Goal: Transaction & Acquisition: Obtain resource

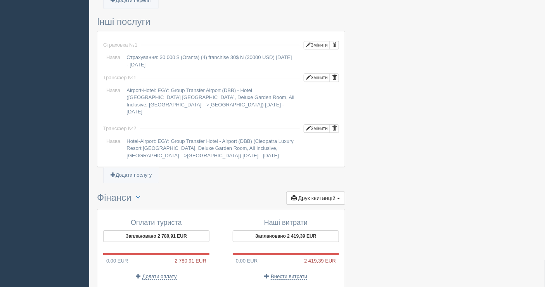
scroll to position [646, 0]
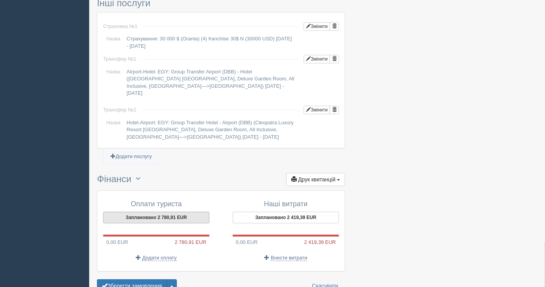
click at [162, 211] on button "Заплановано 2 780,91 EUR" at bounding box center [156, 217] width 106 height 12
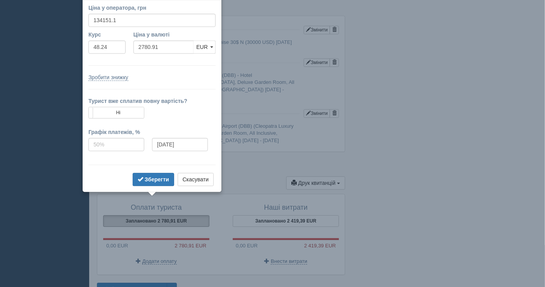
scroll to position [629, 0]
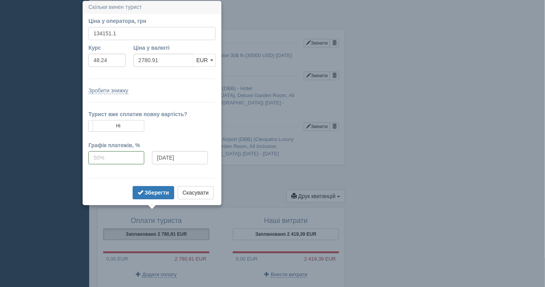
drag, startPoint x: 121, startPoint y: 29, endPoint x: 91, endPoint y: 34, distance: 30.7
click at [91, 34] on input "134151.1" at bounding box center [151, 33] width 127 height 13
type input "133995"
type input "2777.67"
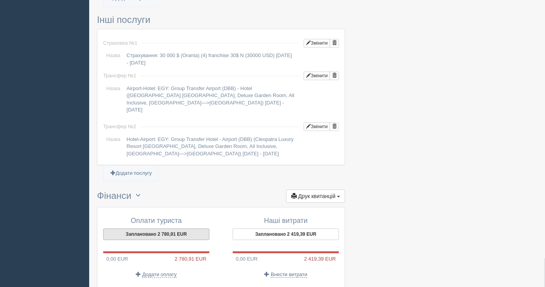
click at [144, 228] on button "Заплановано 2 780,91 EUR" at bounding box center [156, 234] width 106 height 12
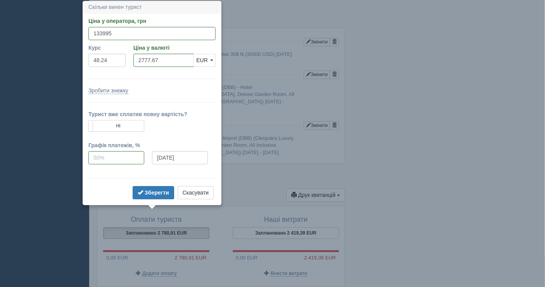
scroll to position [631, 0]
click at [111, 33] on input "133995" at bounding box center [151, 32] width 127 height 13
type input "133955"
type input "2776.84"
click at [155, 190] on b "Зберегти" at bounding box center [157, 192] width 24 height 6
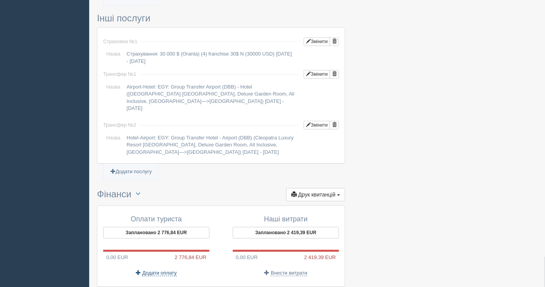
click at [169, 269] on span "Додати оплату" at bounding box center [159, 272] width 35 height 6
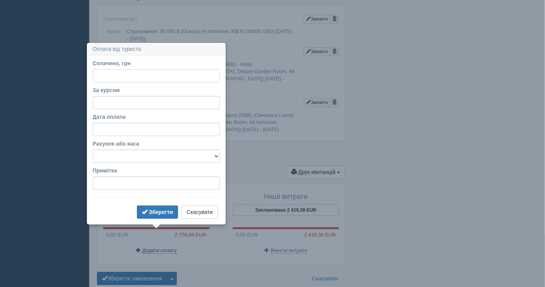
scroll to position [670, 0]
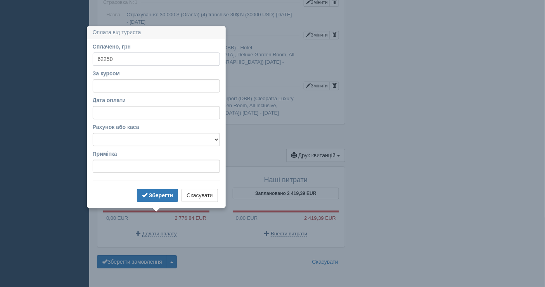
type input "62250"
click at [124, 86] on input "За курсом" at bounding box center [156, 85] width 127 height 13
type input "48.29"
drag, startPoint x: 128, startPoint y: 135, endPoint x: 124, endPoint y: 141, distance: 7.1
click at [128, 135] on select "Банківський рахунок Готівкова каса" at bounding box center [156, 139] width 127 height 13
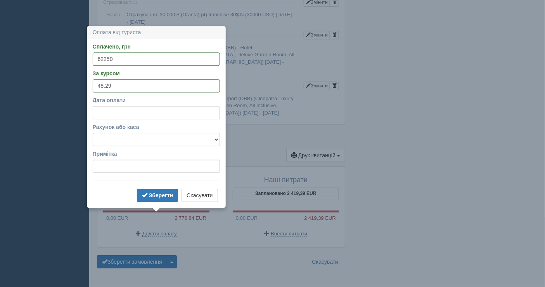
select select "1598"
click at [93, 133] on select "Банківський рахунок Готівкова каса" at bounding box center [156, 139] width 127 height 13
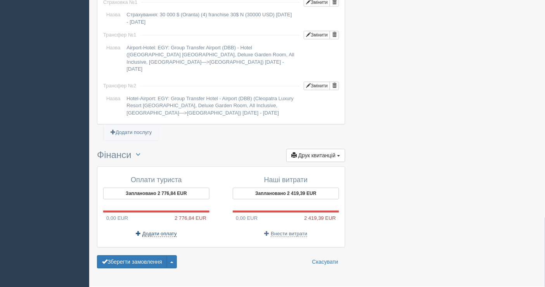
click at [155, 230] on span "Додати оплату" at bounding box center [159, 233] width 35 height 6
select select
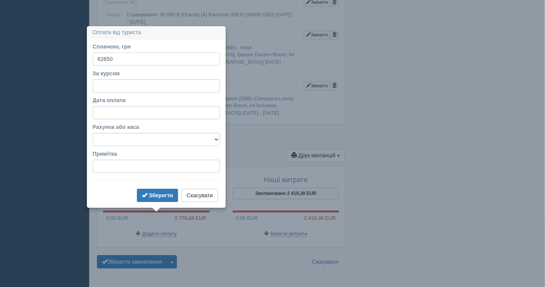
type input "62650"
click at [112, 88] on input "За курсом" at bounding box center [156, 85] width 127 height 13
type input "48.29"
click at [119, 138] on select "Банківський рахунок Готівкова каса" at bounding box center [156, 139] width 127 height 13
select select "1598"
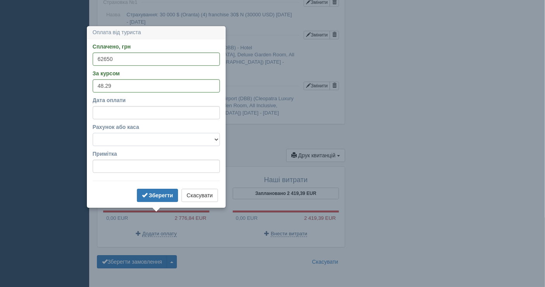
click at [93, 133] on select "Банківський рахунок Готівкова каса" at bounding box center [156, 139] width 127 height 13
click at [162, 194] on b "Зберегти" at bounding box center [161, 195] width 24 height 6
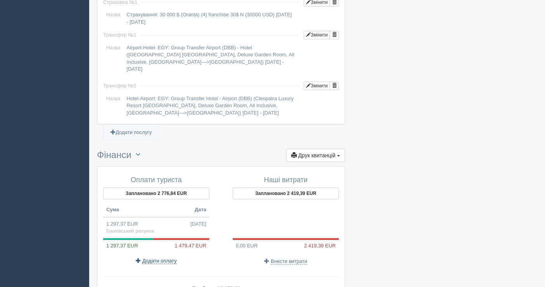
click at [150, 257] on span "Додати оплату" at bounding box center [159, 260] width 35 height 6
select select
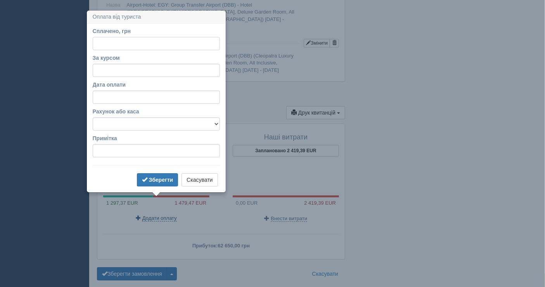
scroll to position [722, 0]
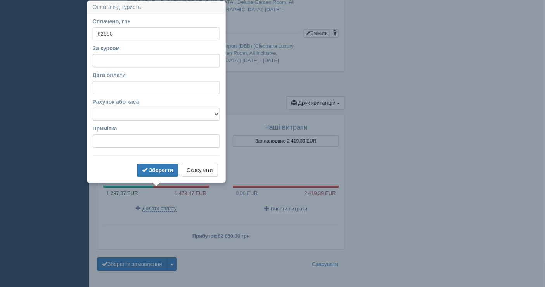
type input "62650"
click at [119, 59] on input "За курсом" at bounding box center [156, 60] width 127 height 13
type input "48.29"
click at [115, 112] on select "Банківський рахунок Готівкова каса" at bounding box center [156, 113] width 127 height 13
select select "1597"
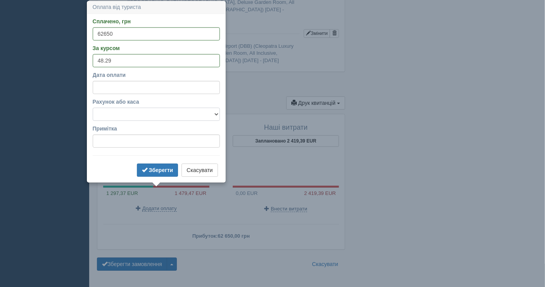
click at [93, 107] on select "Банківський рахунок Готівкова каса" at bounding box center [156, 113] width 127 height 13
click at [166, 167] on b "Зберегти" at bounding box center [161, 170] width 24 height 6
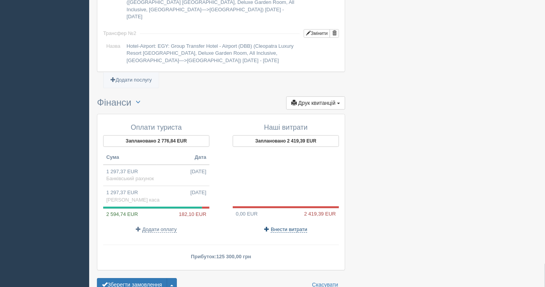
click at [289, 226] on span "Внести витрати" at bounding box center [289, 229] width 36 height 6
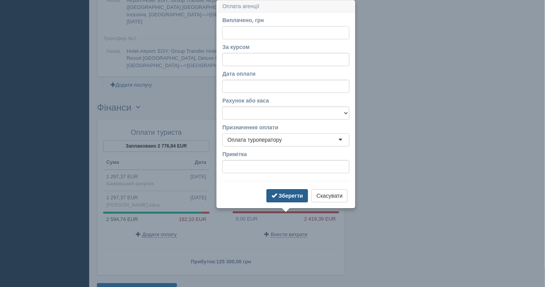
scroll to position [717, 0]
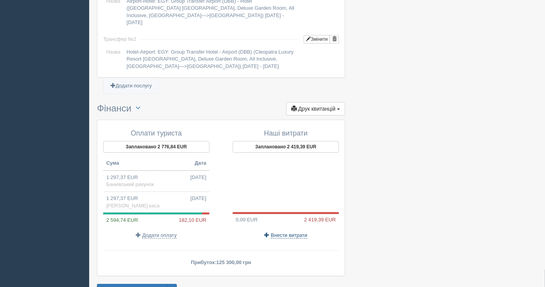
click at [286, 232] on span "Внести витрати" at bounding box center [289, 235] width 36 height 6
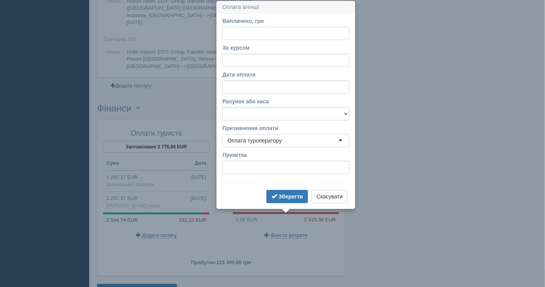
paste input "116713.41"
type input "116713.41"
click at [241, 62] on input "За курсом" at bounding box center [285, 60] width 127 height 13
type input "48.24"
click at [249, 111] on select "Банківський рахунок Готівкова каса" at bounding box center [285, 113] width 127 height 13
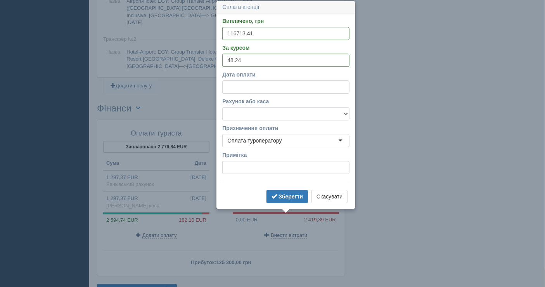
select select "1598"
click at [222, 107] on select "Банківський рахунок Готівкова каса" at bounding box center [285, 113] width 127 height 13
click at [282, 195] on b "Зберегти" at bounding box center [290, 196] width 24 height 6
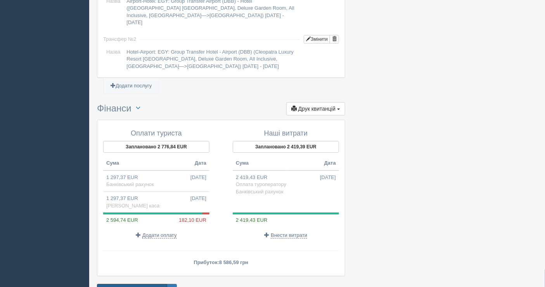
click at [144, 283] on button "Зберегти замовлення" at bounding box center [132, 289] width 70 height 13
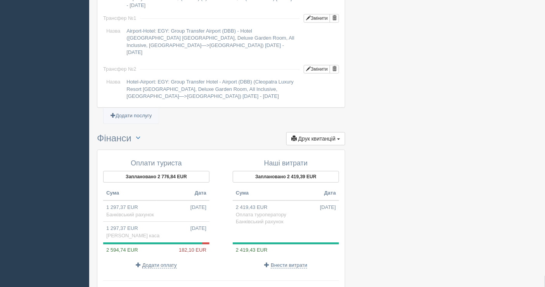
scroll to position [639, 0]
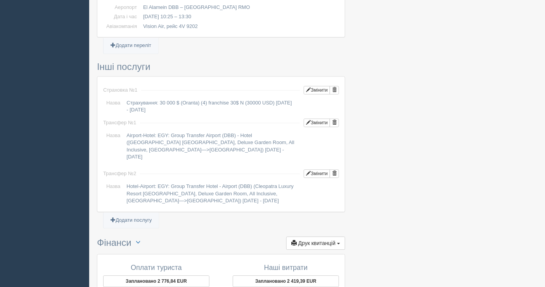
scroll to position [596, 0]
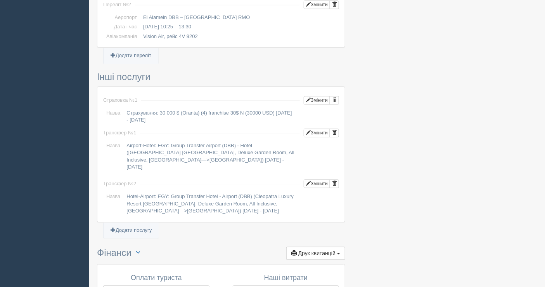
drag, startPoint x: 0, startPoint y: 169, endPoint x: 3, endPoint y: 165, distance: 5.5
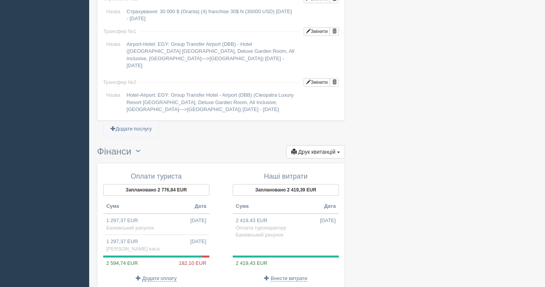
scroll to position [769, 0]
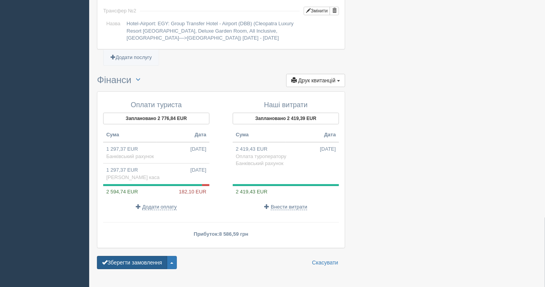
click at [143, 256] on button "Зберегти замовлення" at bounding box center [132, 262] width 70 height 13
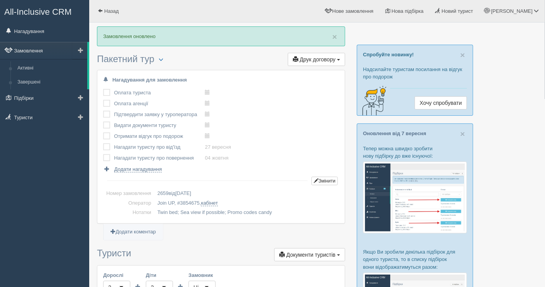
click at [48, 54] on link "Замовлення" at bounding box center [43, 50] width 87 height 17
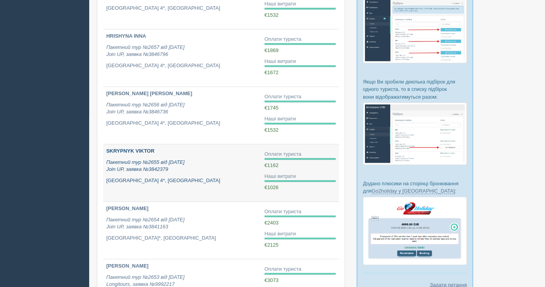
scroll to position [215, 0]
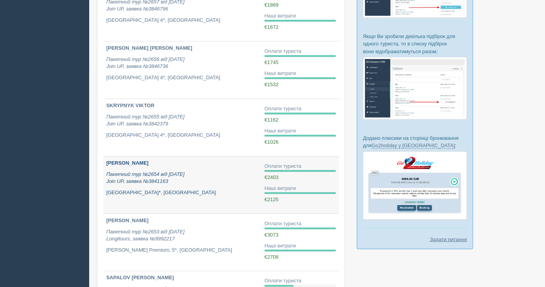
click at [211, 171] on p "Пакетний тур №2654 від [DATE] Join UP, заявка №3841163" at bounding box center [182, 178] width 152 height 14
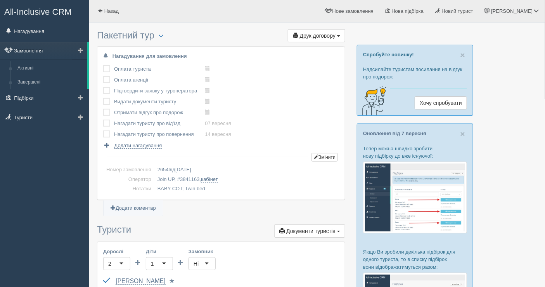
click at [45, 47] on link "Замовлення" at bounding box center [43, 50] width 87 height 17
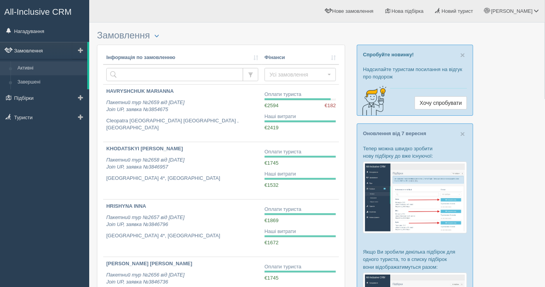
click at [46, 50] on link "Замовлення" at bounding box center [43, 50] width 87 height 17
click at [52, 47] on link "Замовлення" at bounding box center [43, 50] width 87 height 17
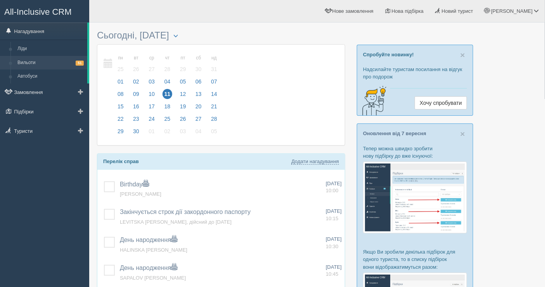
click at [38, 59] on link "Вильоти 51" at bounding box center [50, 63] width 73 height 14
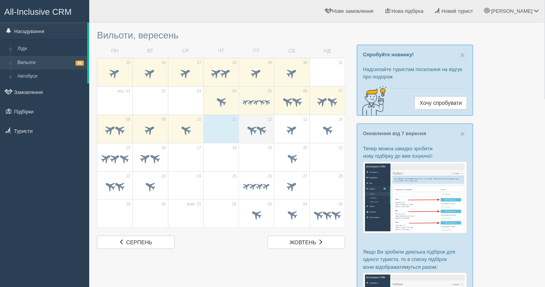
click at [239, 128] on td "12" at bounding box center [256, 128] width 35 height 28
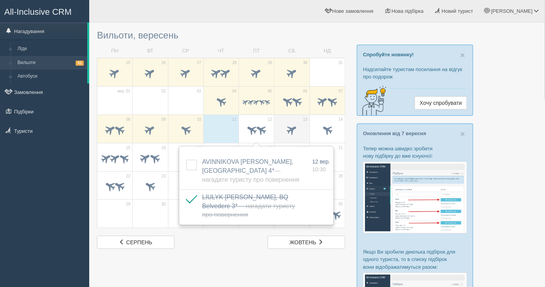
click at [291, 132] on span at bounding box center [291, 129] width 13 height 13
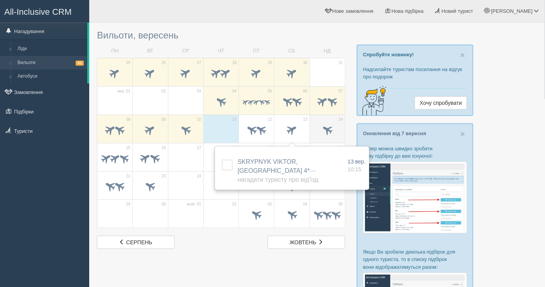
click at [329, 132] on span at bounding box center [327, 129] width 13 height 13
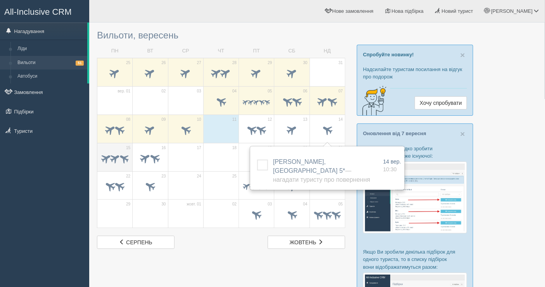
click at [107, 154] on span at bounding box center [106, 158] width 12 height 12
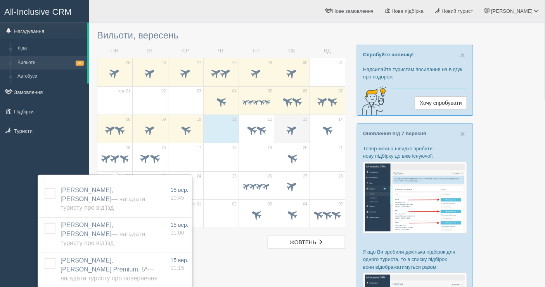
click at [282, 133] on span at bounding box center [291, 130] width 27 height 13
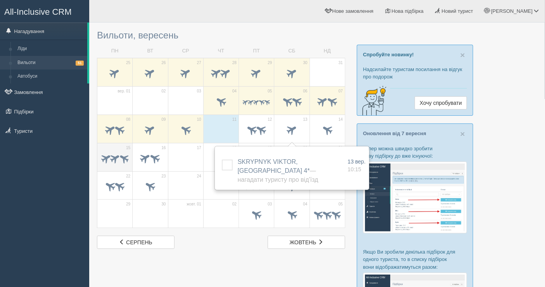
click at [105, 164] on span at bounding box center [114, 158] width 27 height 13
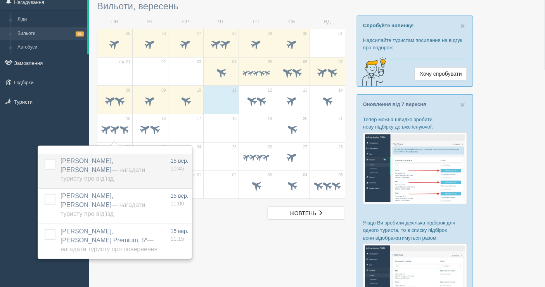
scroll to position [43, 0]
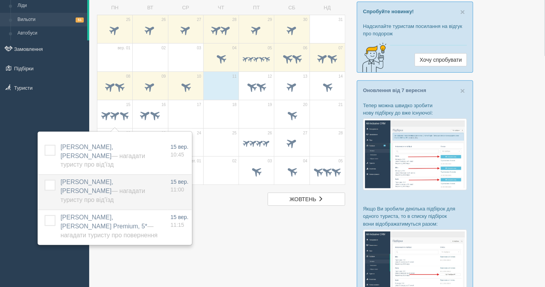
click at [97, 183] on span "DANKOVA [PERSON_NAME], [PERSON_NAME] — Нагадати туристу про від'їзд" at bounding box center [102, 190] width 85 height 24
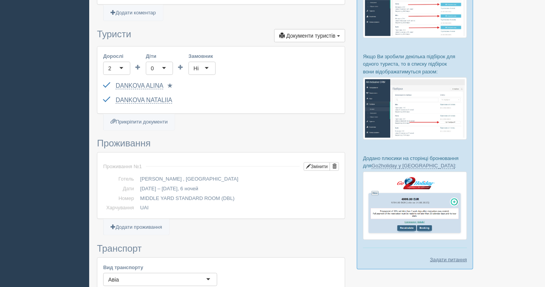
scroll to position [129, 0]
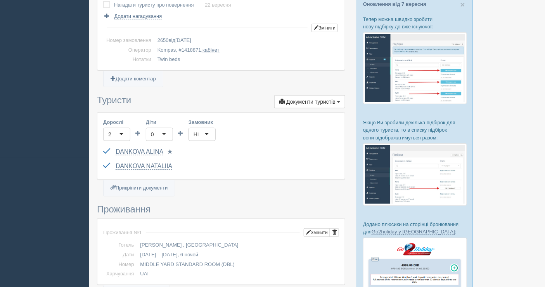
drag, startPoint x: 111, startPoint y: 149, endPoint x: 213, endPoint y: 156, distance: 102.3
click at [218, 156] on div "DANKOVA ALINA [PASSPORT] до [DATE] Паспорт 2 Обрати іншого..." at bounding box center [221, 152] width 236 height 14
drag, startPoint x: 117, startPoint y: 149, endPoint x: 294, endPoint y: 234, distance: 196.7
click at [310, 237] on div "Проживання № 1 Змінити Готель Baia Salima Kemer , Туреччина Дати" at bounding box center [221, 251] width 236 height 54
drag, startPoint x: 112, startPoint y: 144, endPoint x: 214, endPoint y: 144, distance: 101.2
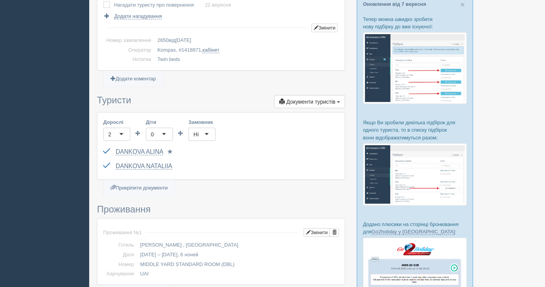
click at [212, 147] on div "DANKOVA ALINA FP503064 до 27.06.2028 Паспорт 2 Обрати іншого..." at bounding box center [221, 152] width 236 height 14
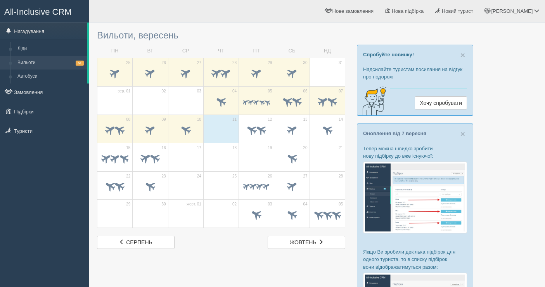
scroll to position [43, 0]
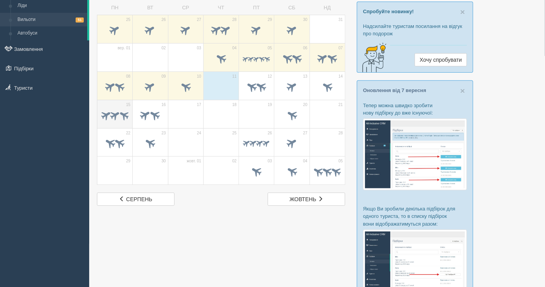
click at [124, 112] on span at bounding box center [123, 115] width 12 height 12
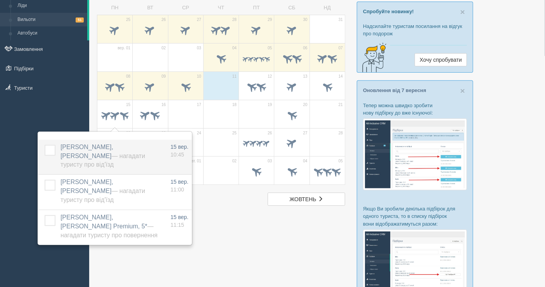
drag, startPoint x: 58, startPoint y: 142, endPoint x: 109, endPoint y: 147, distance: 51.0
click at [109, 147] on td "DANKOVA ALINA, Baia Salima Kemer — Нагадати туристу про від'їзд Додати інше Наг…" at bounding box center [112, 157] width 110 height 35
copy span "DANKOVA ALINA"
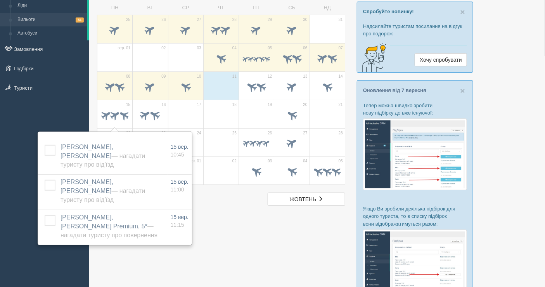
click at [0, 115] on div "All-Inclusive CRM Нагадування Ліди Вильоти 51 Автобуси" at bounding box center [44, 100] width 89 height 287
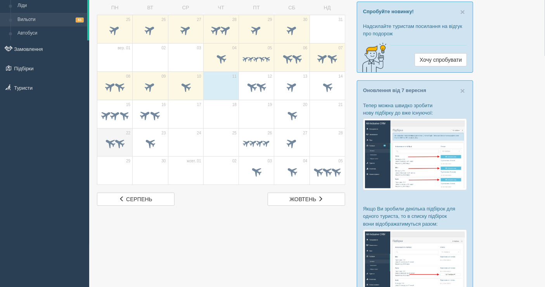
click at [117, 141] on span at bounding box center [119, 142] width 13 height 13
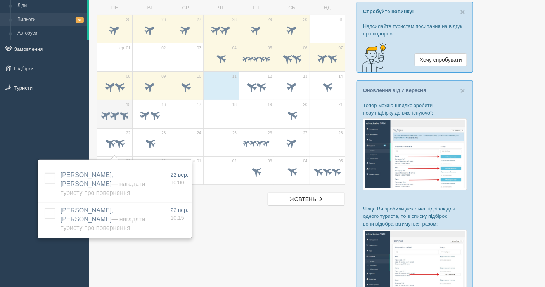
click at [117, 113] on span at bounding box center [123, 115] width 12 height 12
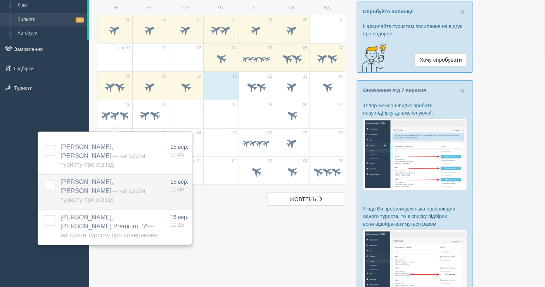
click at [90, 185] on label "DANKOVA ALINA, Baia Salima Kemer — Нагадати туристу про від'їзд" at bounding box center [110, 191] width 100 height 27
click at [138, 195] on label "DANKOVA ALINA, Baia Salima Kemer — Нагадати туристу про від'їзд" at bounding box center [110, 191] width 100 height 27
click at [72, 187] on span "DANKOVA ALINA, Baia Salima Kemer — Нагадати туристу про від'їзд" at bounding box center [102, 190] width 85 height 24
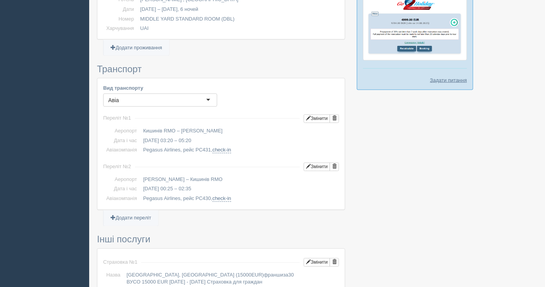
scroll to position [300, 0]
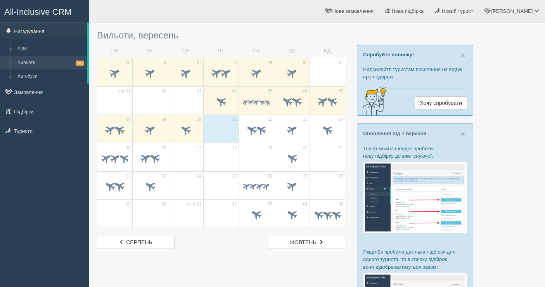
scroll to position [43, 0]
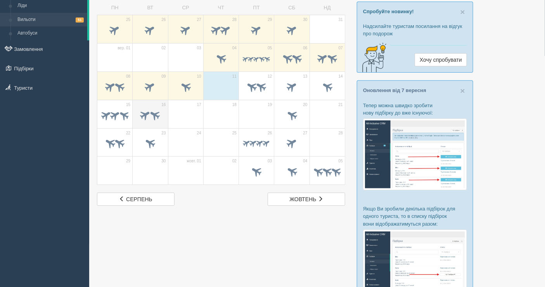
click at [151, 114] on span at bounding box center [155, 114] width 13 height 13
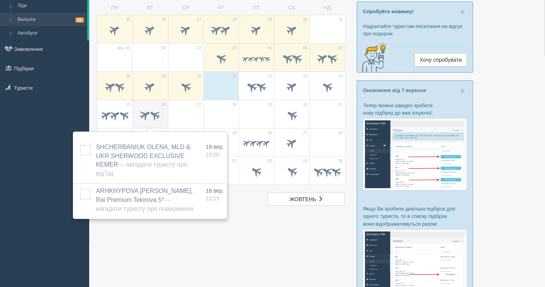
click at [154, 117] on span at bounding box center [155, 114] width 13 height 13
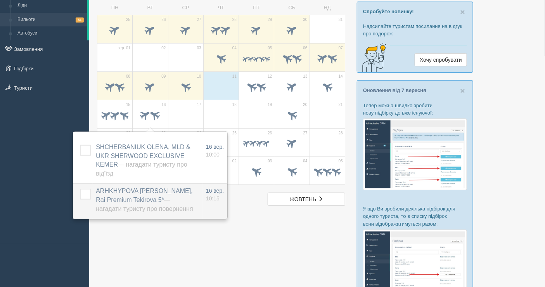
click at [147, 192] on span "ARHKHYPOVA IRYNA, Rai Premium Tekirova 5* — Нагадати туристу про повернення" at bounding box center [144, 199] width 97 height 24
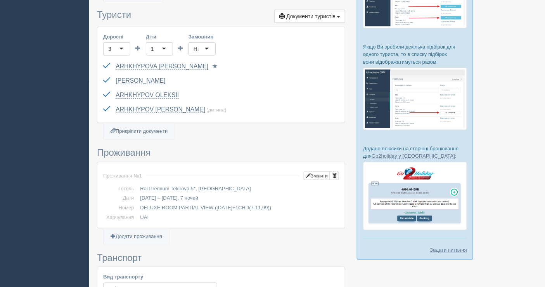
scroll to position [215, 0]
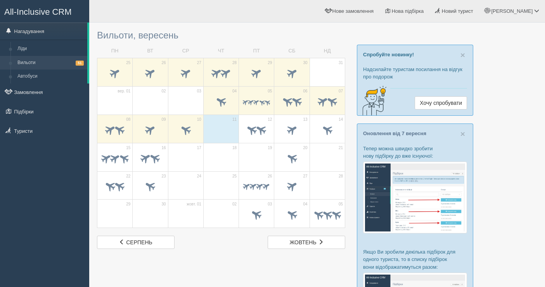
scroll to position [43, 0]
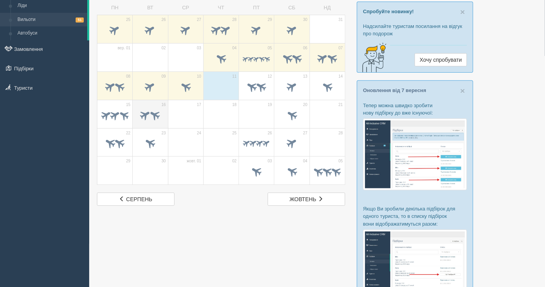
click at [157, 110] on span at bounding box center [155, 114] width 13 height 13
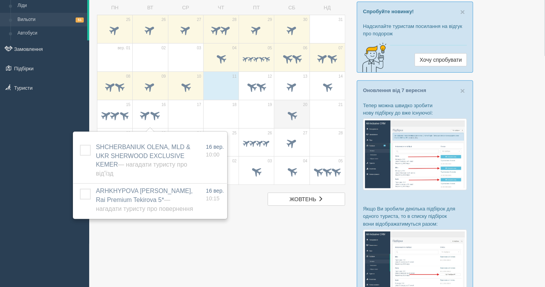
click at [287, 115] on span at bounding box center [291, 114] width 13 height 13
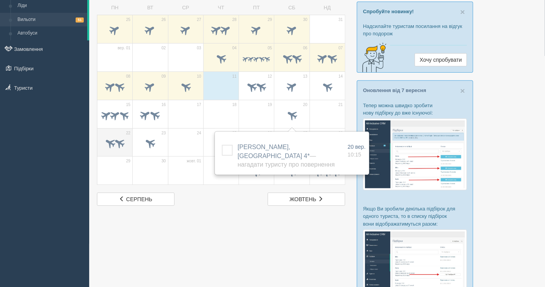
click at [110, 142] on span at bounding box center [110, 142] width 13 height 13
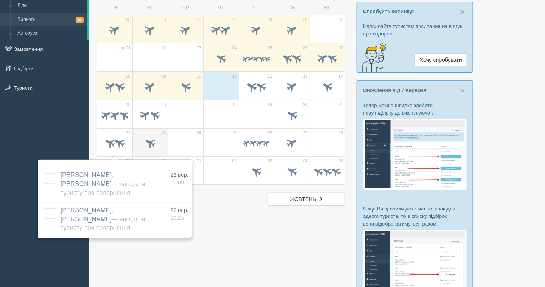
click at [153, 128] on td "23" at bounding box center [150, 142] width 35 height 28
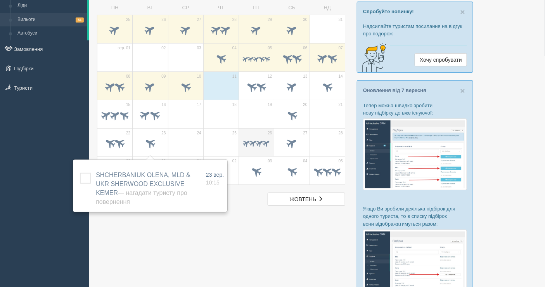
click at [265, 134] on td "26" at bounding box center [256, 142] width 35 height 28
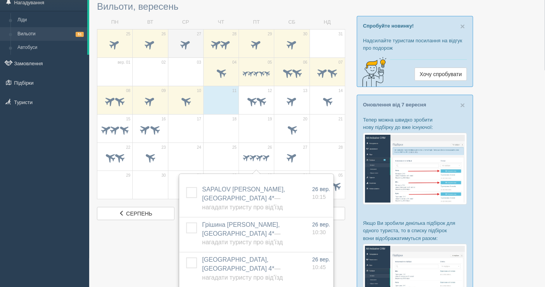
scroll to position [0, 0]
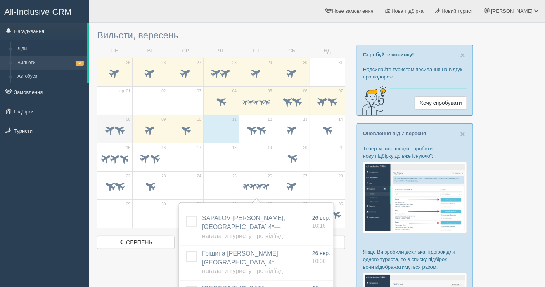
click at [124, 124] on span at bounding box center [114, 130] width 27 height 13
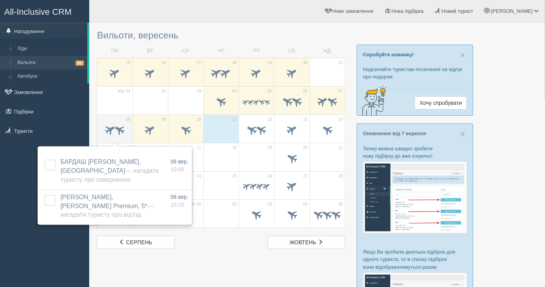
click at [131, 129] on td "08" at bounding box center [114, 128] width 35 height 28
click at [140, 127] on span at bounding box center [149, 130] width 27 height 13
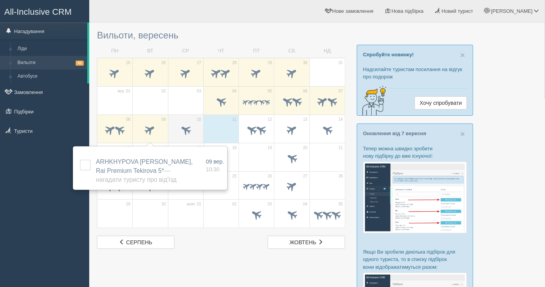
click at [181, 133] on span at bounding box center [185, 130] width 27 height 13
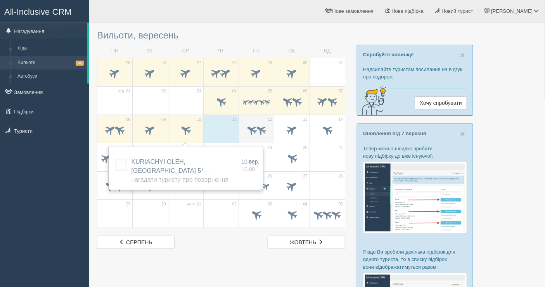
click at [249, 125] on span at bounding box center [251, 129] width 13 height 13
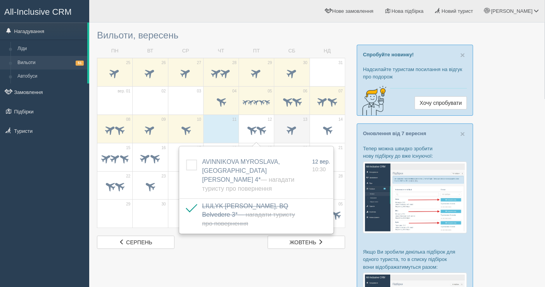
click at [291, 129] on span at bounding box center [291, 129] width 13 height 13
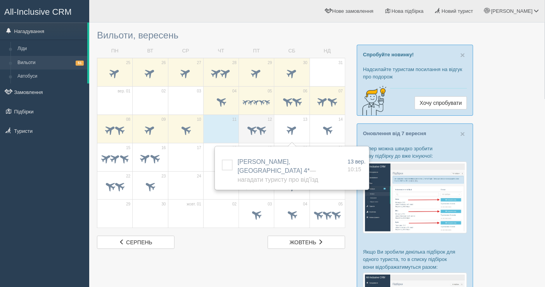
click at [256, 134] on span at bounding box center [251, 129] width 13 height 13
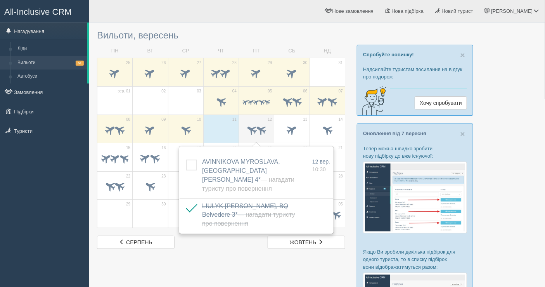
click at [253, 121] on td "12" at bounding box center [256, 128] width 35 height 28
click at [271, 120] on span "12" at bounding box center [270, 119] width 4 height 5
click at [289, 119] on td "13" at bounding box center [291, 128] width 35 height 28
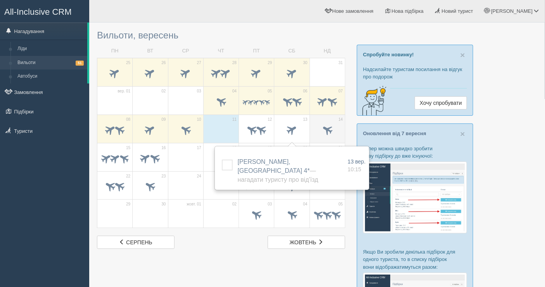
click at [321, 123] on div at bounding box center [327, 131] width 27 height 16
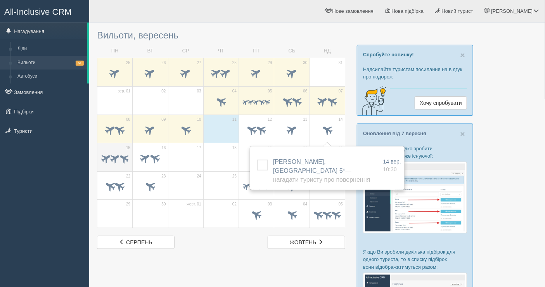
click at [119, 168] on td "15" at bounding box center [114, 157] width 35 height 28
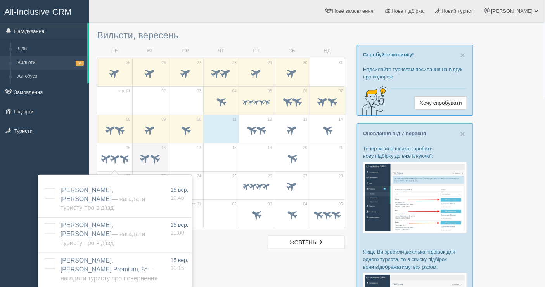
click at [146, 164] on span at bounding box center [149, 158] width 27 height 13
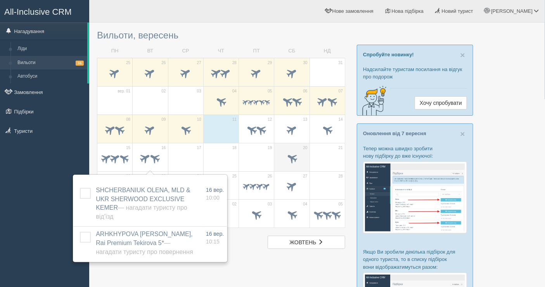
click at [288, 152] on span at bounding box center [291, 157] width 13 height 13
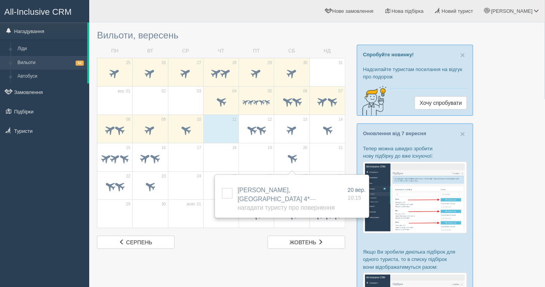
click at [207, 161] on td "18" at bounding box center [220, 157] width 35 height 28
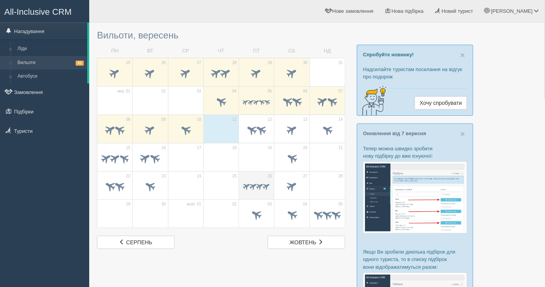
click at [249, 185] on span at bounding box center [253, 185] width 9 height 9
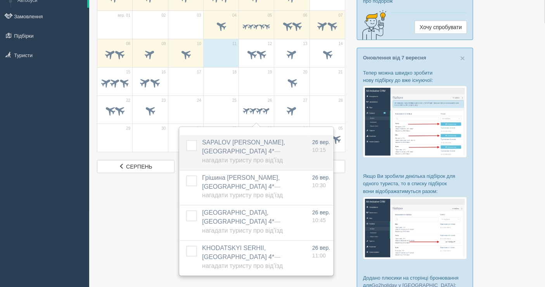
scroll to position [86, 0]
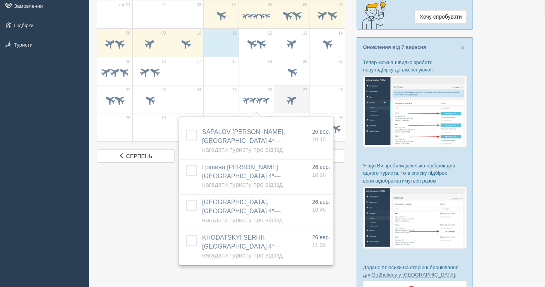
click at [291, 105] on span at bounding box center [291, 100] width 27 height 13
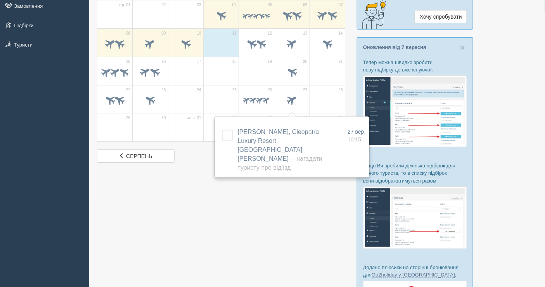
click at [261, 207] on div at bounding box center [317, 163] width 440 height 446
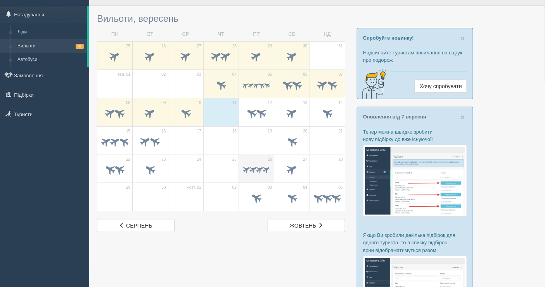
scroll to position [0, 0]
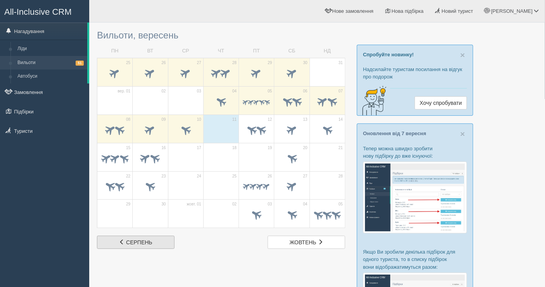
click at [147, 243] on span "серпень" at bounding box center [139, 242] width 26 height 6
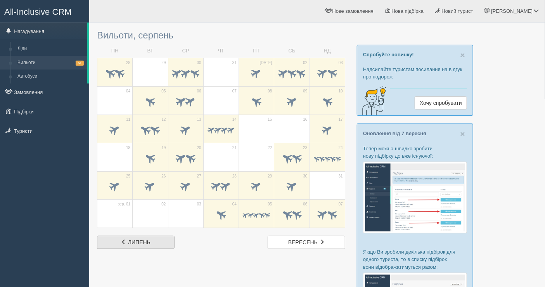
click at [138, 241] on span "липень" at bounding box center [139, 242] width 22 height 6
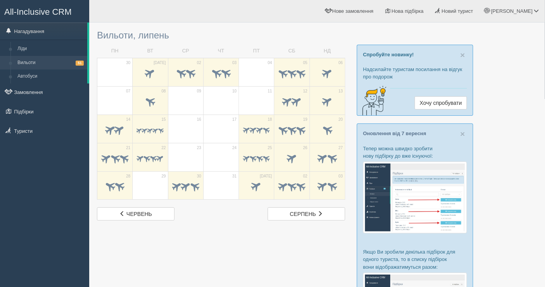
click at [138, 241] on div at bounding box center [317, 249] width 440 height 446
click at [135, 215] on span "червень" at bounding box center [139, 214] width 26 height 6
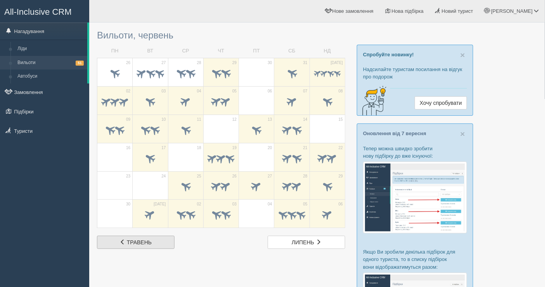
click at [132, 240] on span "травень" at bounding box center [139, 242] width 25 height 6
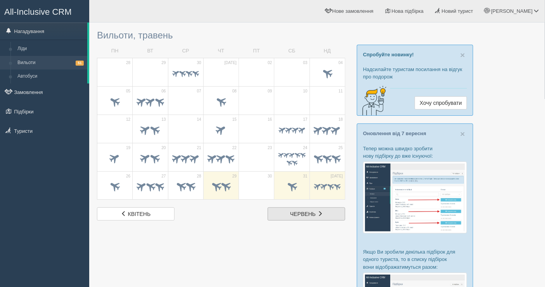
click at [310, 214] on span "червень" at bounding box center [303, 214] width 26 height 6
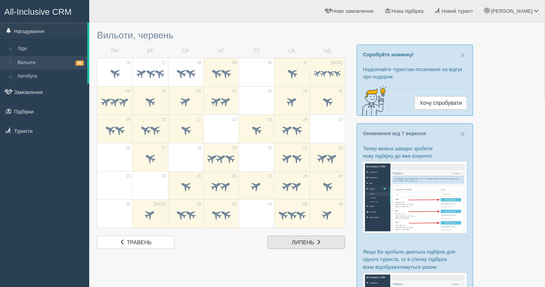
click at [295, 240] on span "липень" at bounding box center [303, 242] width 22 height 6
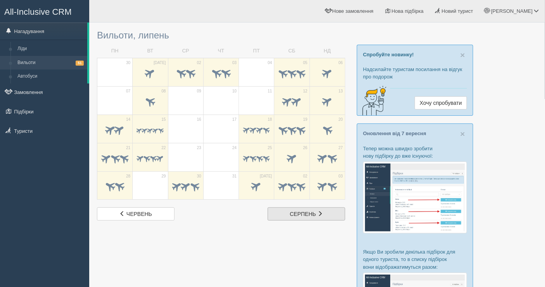
click at [292, 216] on link "сер серпень" at bounding box center [307, 213] width 78 height 13
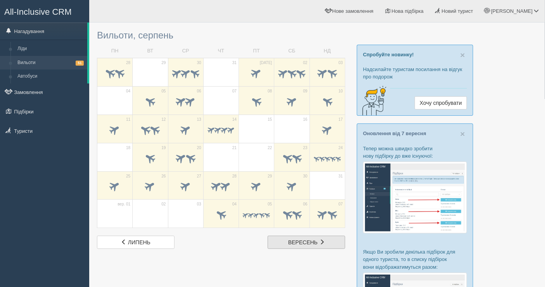
click at [293, 237] on link "вер вересень" at bounding box center [307, 241] width 78 height 13
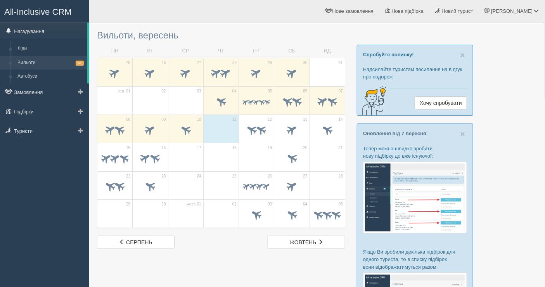
click at [32, 64] on link "Вильоти 51" at bounding box center [50, 63] width 73 height 14
click at [26, 93] on link "Замовлення" at bounding box center [44, 91] width 89 height 17
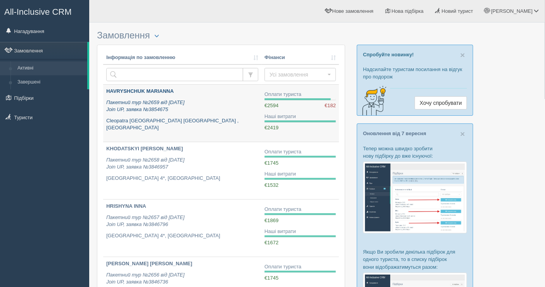
click at [230, 100] on p "Пакетний тур №2659 від 11.09.2025 Join UP, заявка №3854675" at bounding box center [182, 106] width 152 height 14
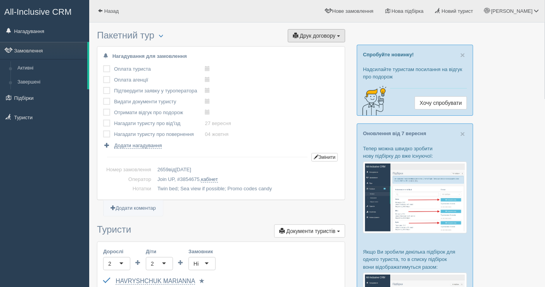
click at [303, 33] on span "Друк договору" at bounding box center [318, 36] width 36 height 6
click at [282, 46] on link "Join UP" at bounding box center [292, 49] width 105 height 13
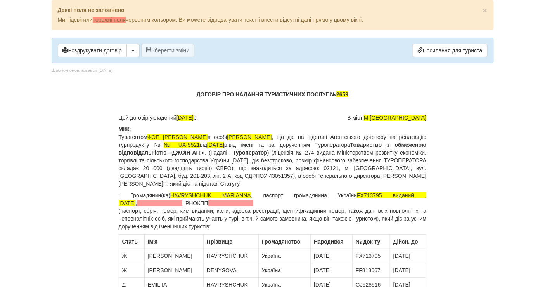
click at [352, 92] on p "ДОГОВІР ПРО НАДАННЯ ТУРИСТИЧНИХ ПОСЛУГ № 2659" at bounding box center [273, 94] width 308 height 8
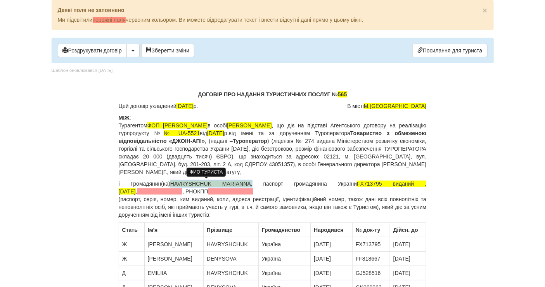
drag, startPoint x: 244, startPoint y: 181, endPoint x: 169, endPoint y: 179, distance: 75.2
click at [169, 180] on p "і Громадянин(ка) HAVRYSHCHUK [PERSON_NAME] , паспорт громадянина України FX7137…" at bounding box center [273, 199] width 308 height 39
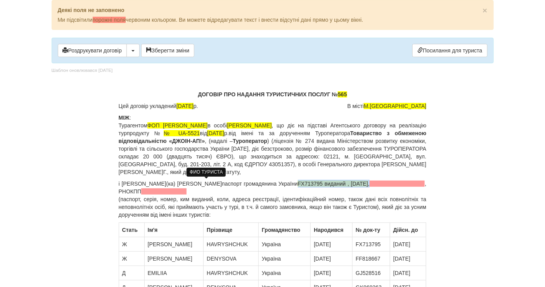
drag, startPoint x: 342, startPoint y: 183, endPoint x: 425, endPoint y: 183, distance: 83.0
click at [425, 183] on p "і [PERSON_NAME](ка) [PERSON_NAME] громадянина України FX713795 виданий , [DATE]…" at bounding box center [273, 199] width 308 height 39
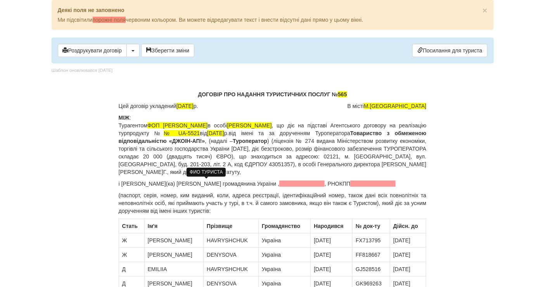
click at [0, 139] on body "× Деякі поля не заповнено Ми підсвітили порожні поля червоним кольором. Ви може…" at bounding box center [272, 143] width 545 height 287
click at [350, 187] on span at bounding box center [372, 183] width 45 height 6
click at [350, 187] on span "3389810438" at bounding box center [365, 183] width 30 height 6
drag, startPoint x: 163, startPoint y: 180, endPoint x: 260, endPoint y: 182, distance: 97.0
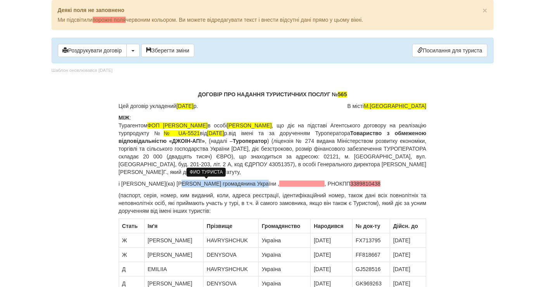
click at [260, 182] on p "і [PERSON_NAME](ка) [PERSON_NAME] громадянина України , , РНОКПП 3389810438" at bounding box center [273, 184] width 308 height 8
copy p "[PERSON_NAME]"
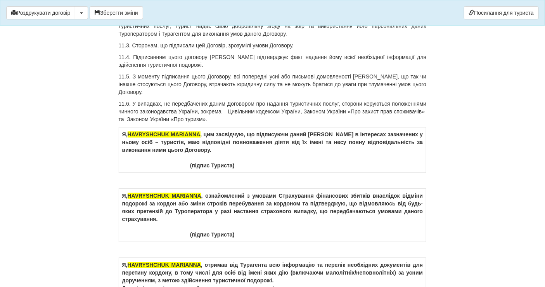
scroll to position [4566, 0]
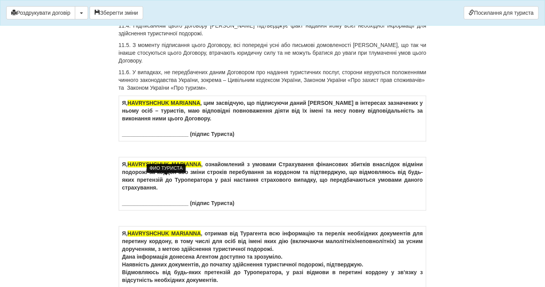
click at [200, 106] on span "HAVRYSHCHUK MARIANNA" at bounding box center [164, 103] width 73 height 6
drag, startPoint x: 202, startPoint y: 179, endPoint x: 129, endPoint y: 176, distance: 73.3
click at [129, 141] on td "Я, HAVRYSHCHUK [PERSON_NAME] , цим засвідчую, що підписуючи даний [PERSON_NAME]…" at bounding box center [272, 118] width 307 height 45
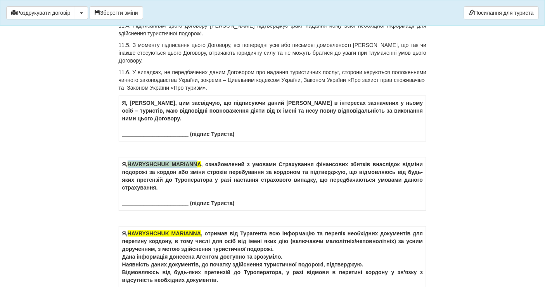
drag, startPoint x: 201, startPoint y: 237, endPoint x: 128, endPoint y: 237, distance: 72.5
click at [128, 210] on td "Я, HAVRYSHCHUK [PERSON_NAME] , ознайомлений з умовами Страхування фінансових зб…" at bounding box center [272, 183] width 307 height 53
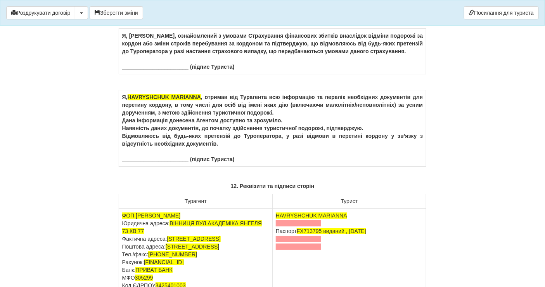
scroll to position [4696, 0]
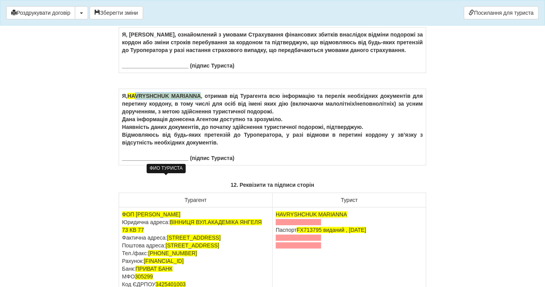
drag, startPoint x: 201, startPoint y: 178, endPoint x: 136, endPoint y: 178, distance: 65.1
click at [136, 99] on span "HAVRYSHCHUK MARIANNA" at bounding box center [164, 96] width 73 height 6
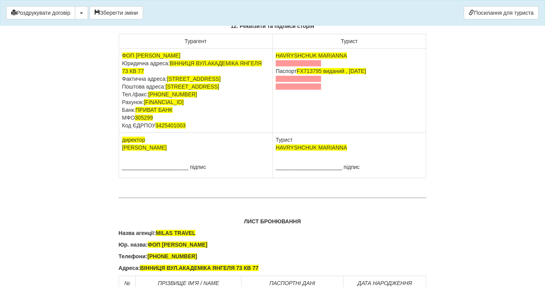
scroll to position [4868, 0]
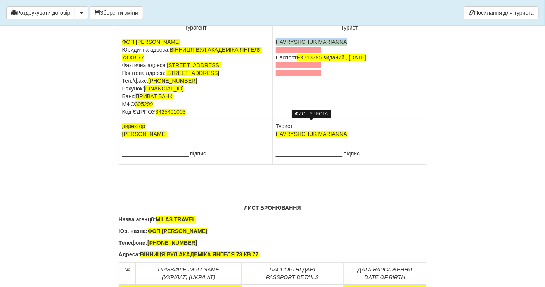
drag, startPoint x: 331, startPoint y: 119, endPoint x: 277, endPoint y: 124, distance: 54.1
click at [277, 45] on span "HAVRYSHCHUK MARIANNA" at bounding box center [311, 42] width 71 height 6
click at [278, 119] on td "[PERSON_NAME] Паспорт [PASSPORT] виданий , [DATE]" at bounding box center [350, 77] width 154 height 84
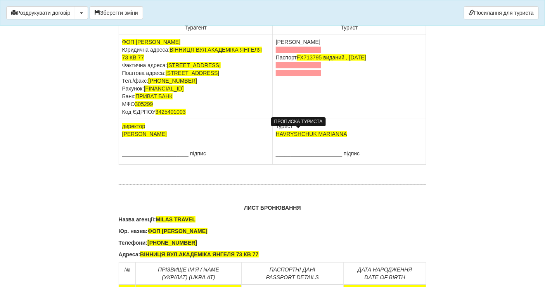
click at [280, 53] on span at bounding box center [298, 50] width 45 height 6
click at [295, 119] on td "[PERSON_NAME] Паспорт [PASSPORT] виданий , [DATE]" at bounding box center [350, 77] width 154 height 84
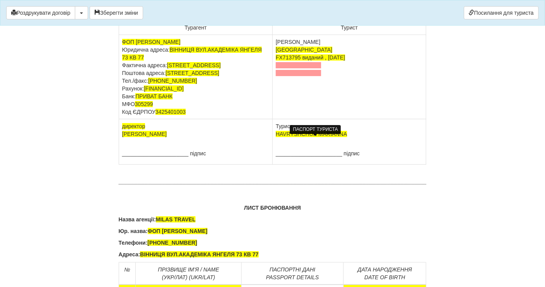
drag, startPoint x: 356, startPoint y: 138, endPoint x: 276, endPoint y: 138, distance: 79.1
click at [276, 119] on td "[PERSON_NAME] FX713795 виданий , [DATE]" at bounding box center [350, 77] width 154 height 84
click at [290, 119] on td "[PERSON_NAME]" at bounding box center [350, 77] width 154 height 84
drag, startPoint x: 349, startPoint y: 235, endPoint x: 290, endPoint y: 237, distance: 59.0
click at [276, 164] on td "Турист HAVRYSHCHUK [PERSON_NAME] ______________________ підпис" at bounding box center [350, 141] width 154 height 45
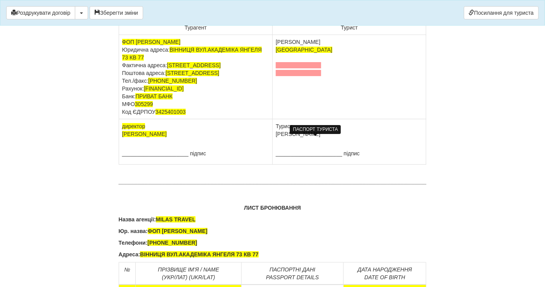
click at [283, 164] on td "Турист [PERSON_NAME] підпис" at bounding box center [350, 141] width 154 height 45
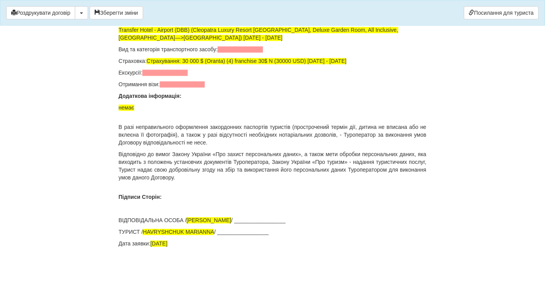
scroll to position [5468, 0]
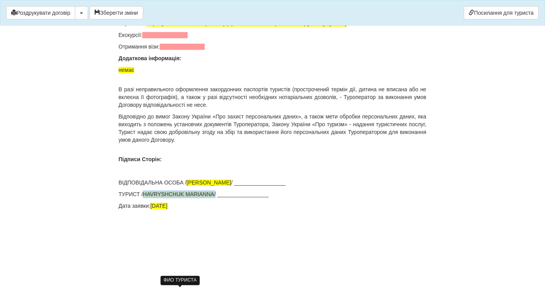
drag, startPoint x: 216, startPoint y: 232, endPoint x: 145, endPoint y: 231, distance: 71.0
click at [145, 198] on p "ТУРИСТ / HAVRYSHCHUK [PERSON_NAME] / _________________" at bounding box center [273, 194] width 308 height 8
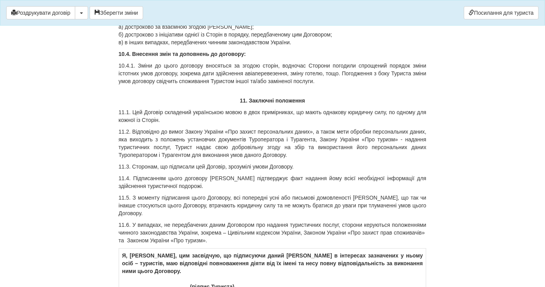
scroll to position [4261, 0]
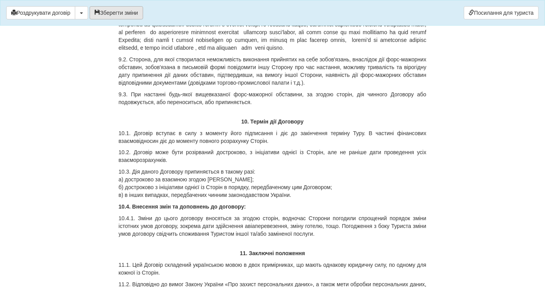
click at [98, 12] on span "button" at bounding box center [97, 12] width 5 height 5
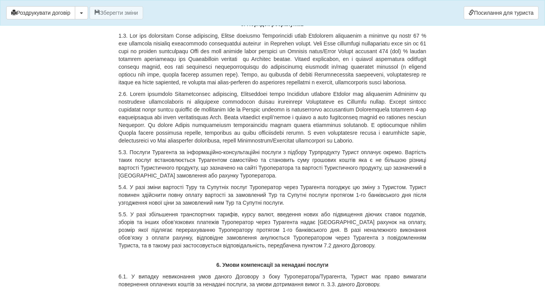
scroll to position [2409, 0]
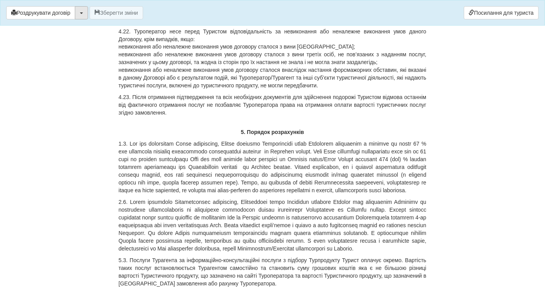
click at [88, 10] on button "button" at bounding box center [81, 12] width 13 height 13
click at [89, 33] on link "Скачати PDF" at bounding box center [105, 28] width 61 height 13
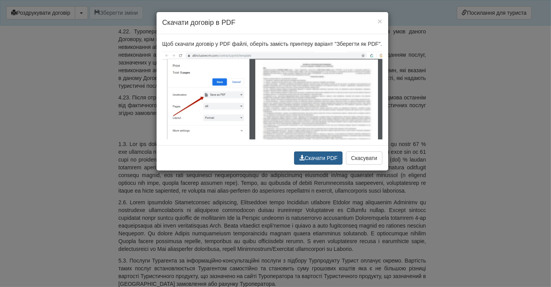
click at [310, 156] on button "Скачати PDF" at bounding box center [318, 157] width 48 height 13
